Goal: Information Seeking & Learning: Learn about a topic

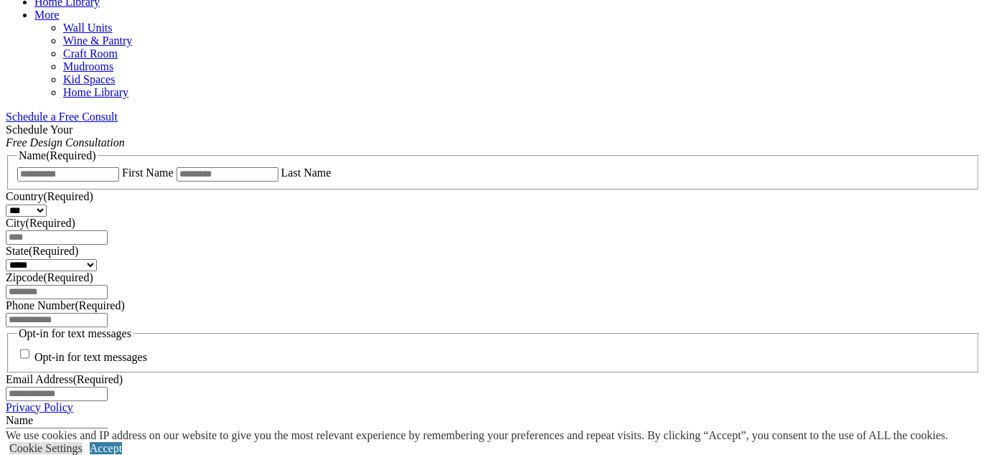
scroll to position [720, 0]
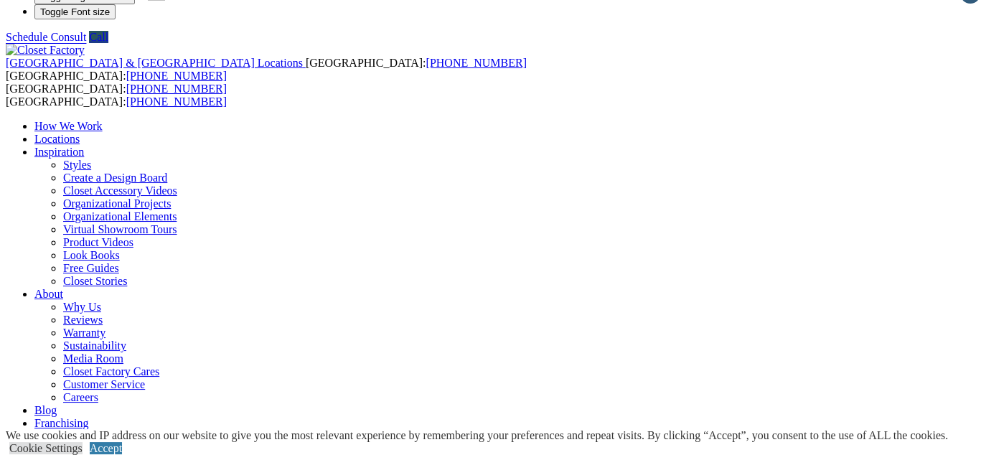
scroll to position [0, 0]
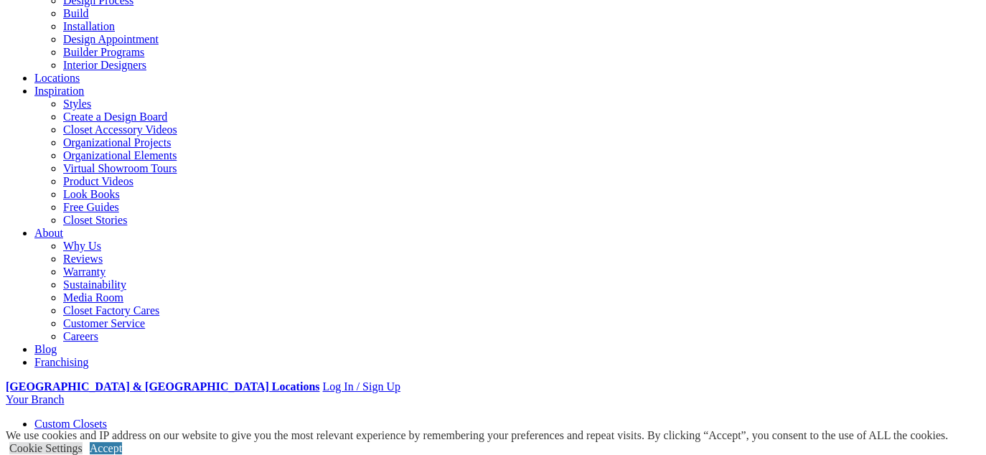
scroll to position [72, 0]
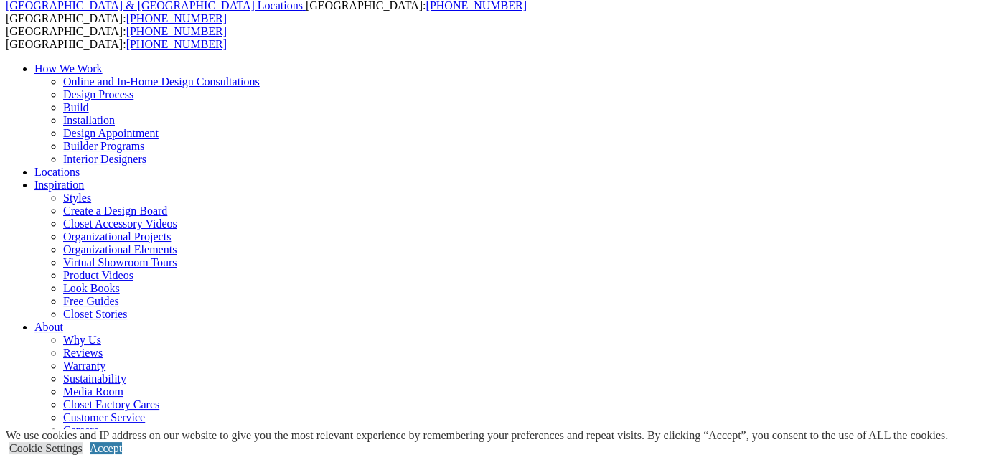
scroll to position [0, 0]
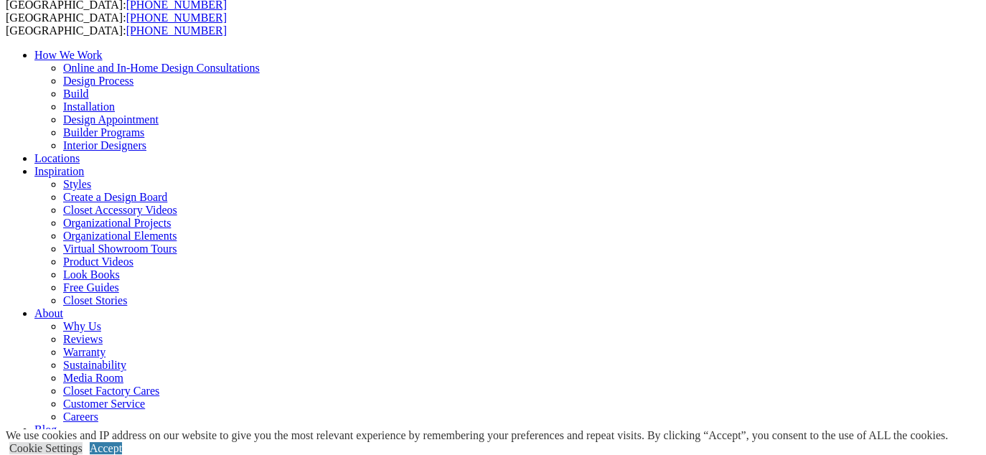
scroll to position [72, 0]
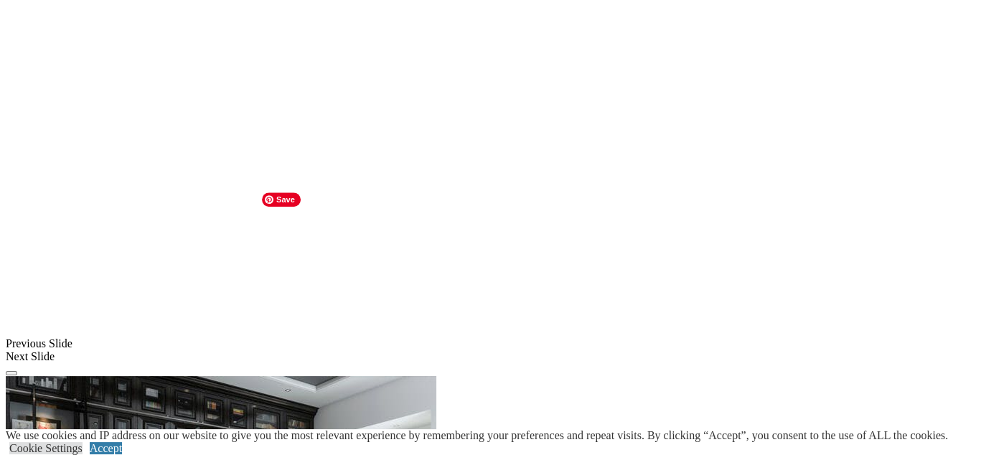
scroll to position [1005, 0]
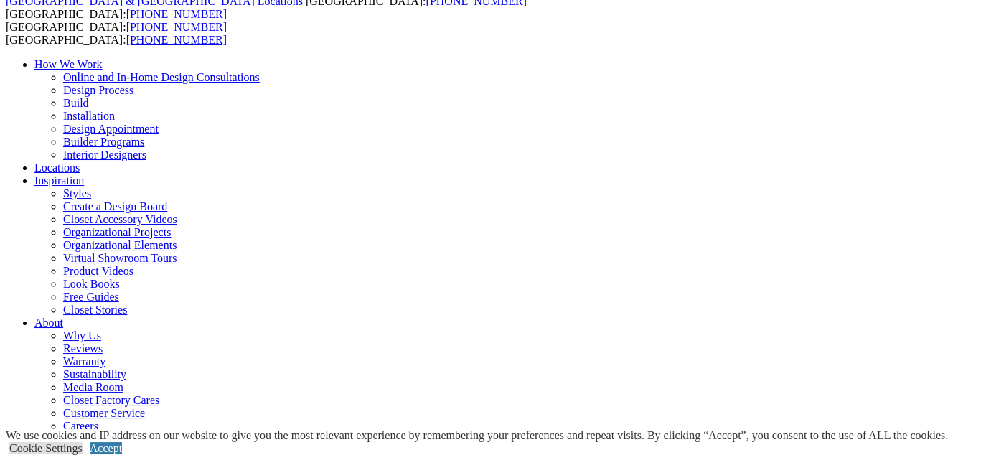
scroll to position [0, 0]
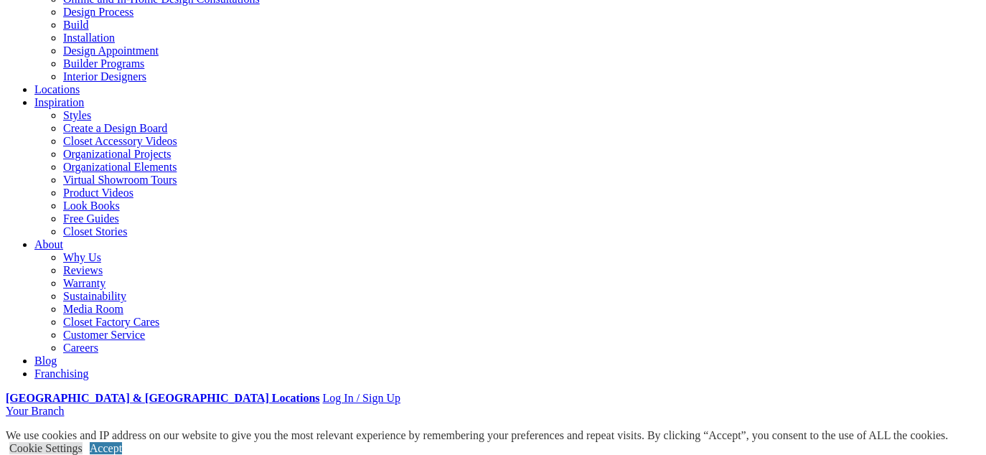
scroll to position [72, 0]
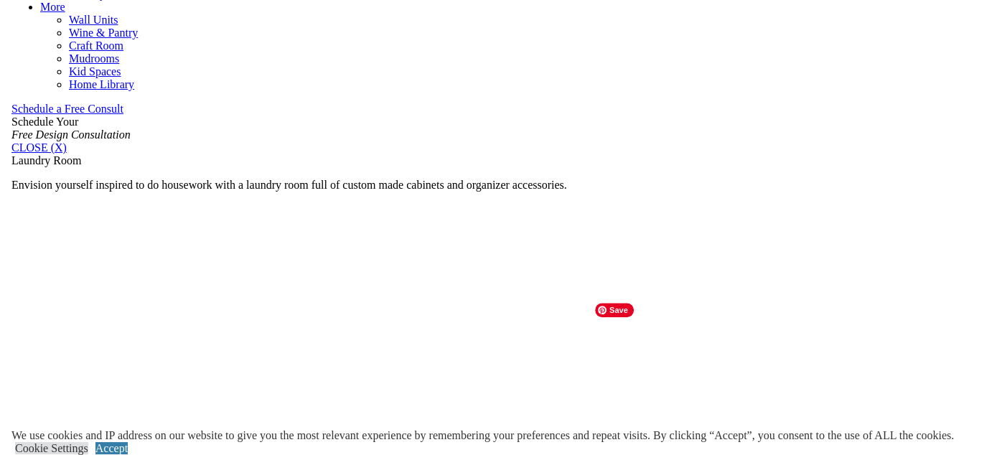
scroll to position [861, 0]
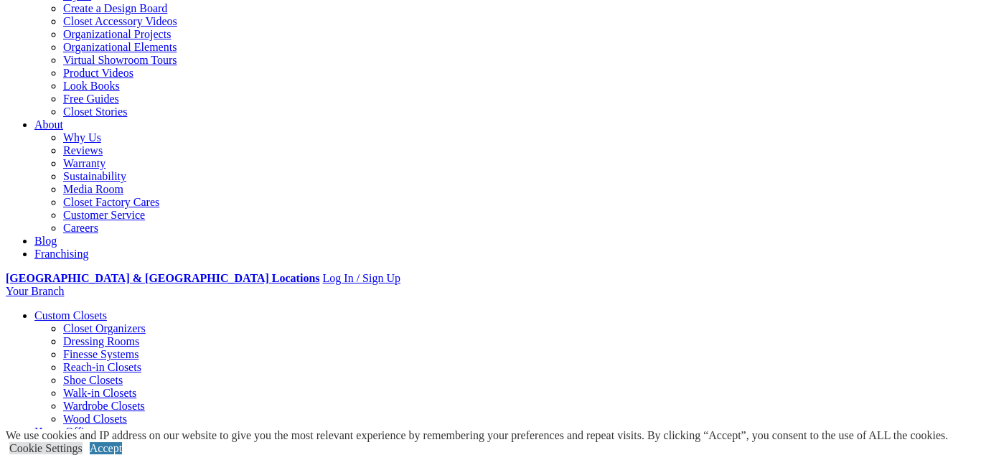
scroll to position [0, 0]
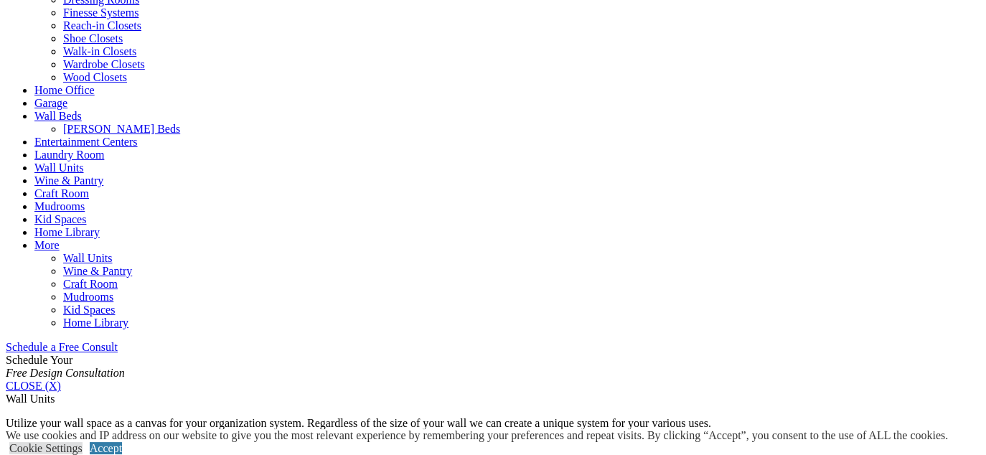
scroll to position [1005, 0]
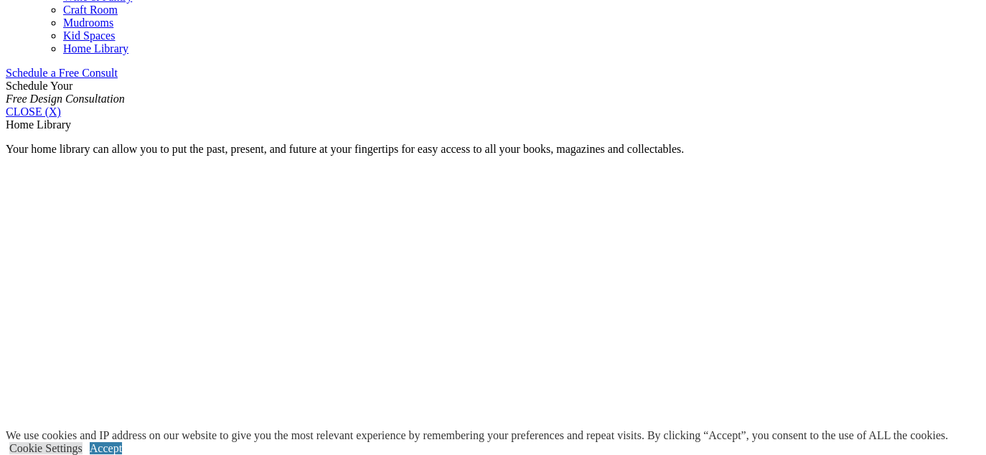
scroll to position [1003, 0]
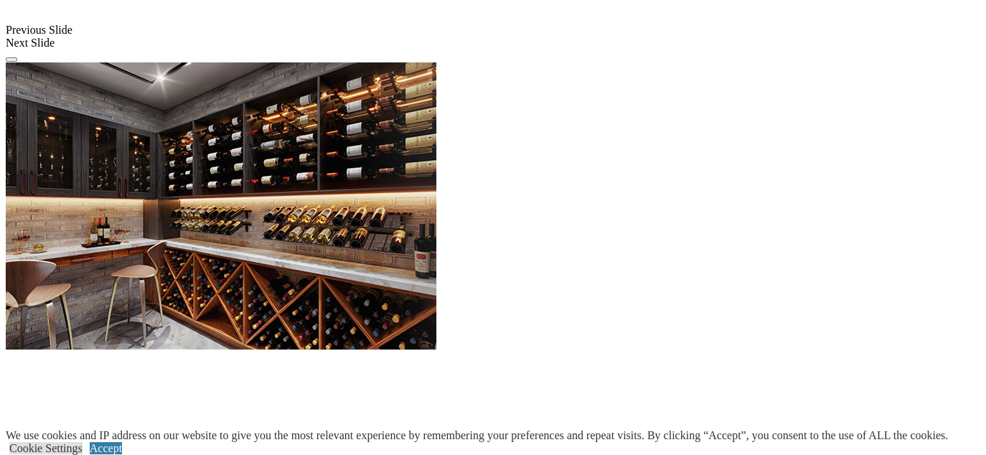
scroll to position [1364, 0]
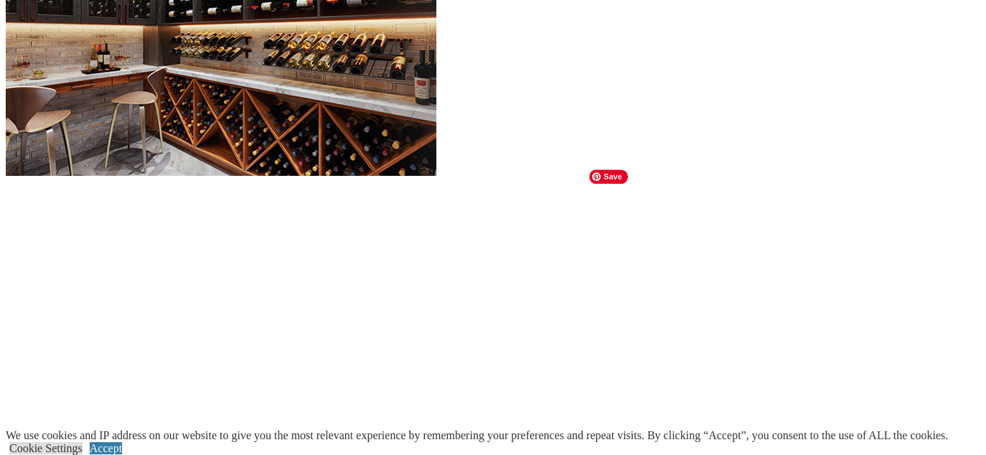
scroll to position [1579, 0]
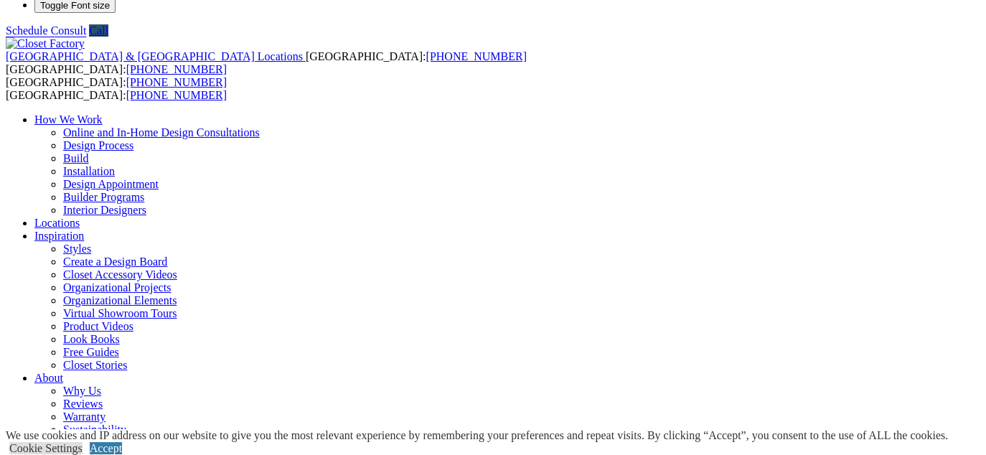
scroll to position [0, 0]
